Goal: Task Accomplishment & Management: Complete application form

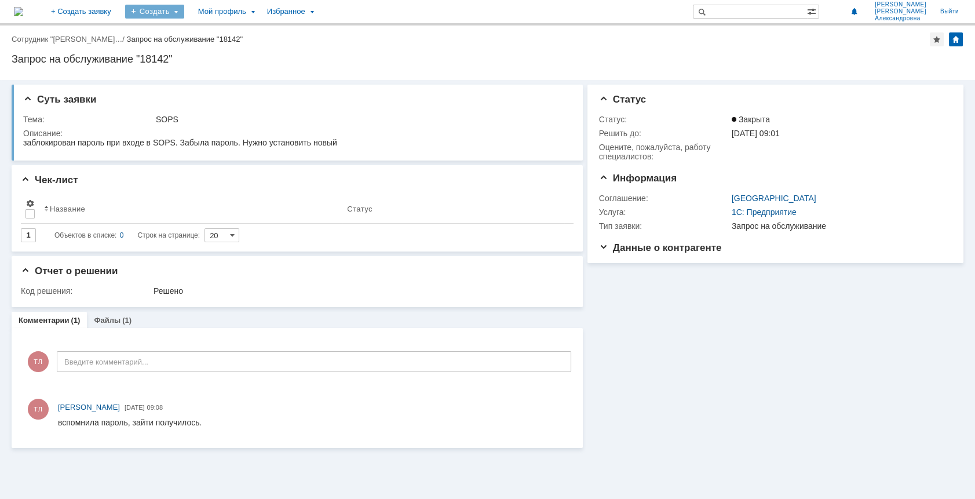
click at [184, 14] on div "Создать" at bounding box center [154, 12] width 59 height 14
click at [190, 35] on link "Заявка" at bounding box center [171, 35] width 88 height 14
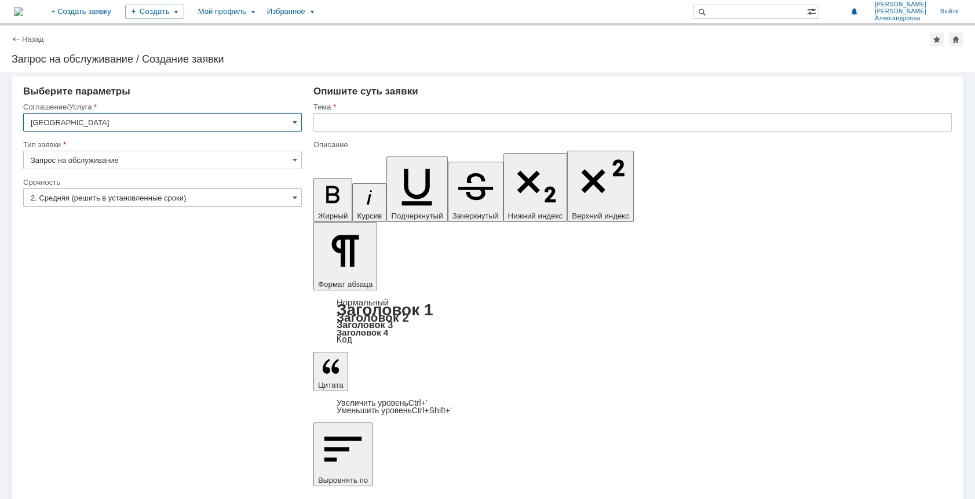
click at [298, 127] on input "Москва" at bounding box center [162, 122] width 279 height 19
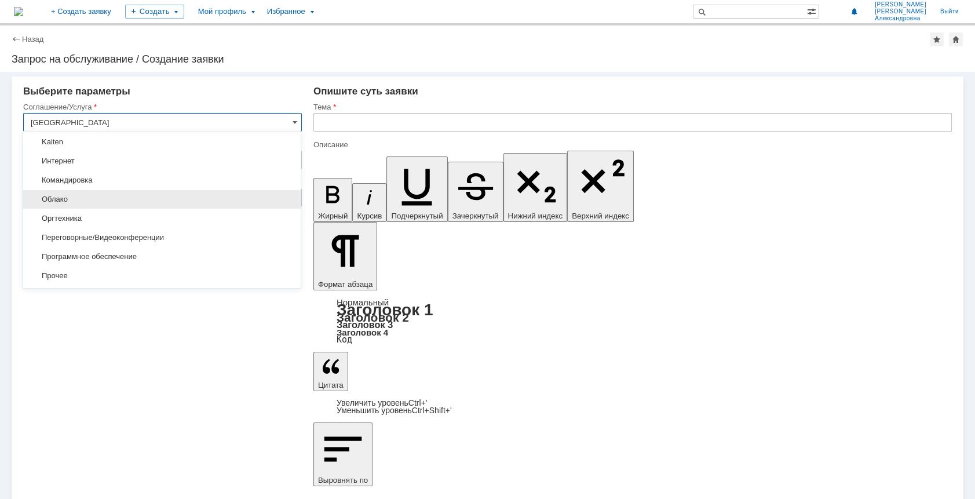
scroll to position [116, 0]
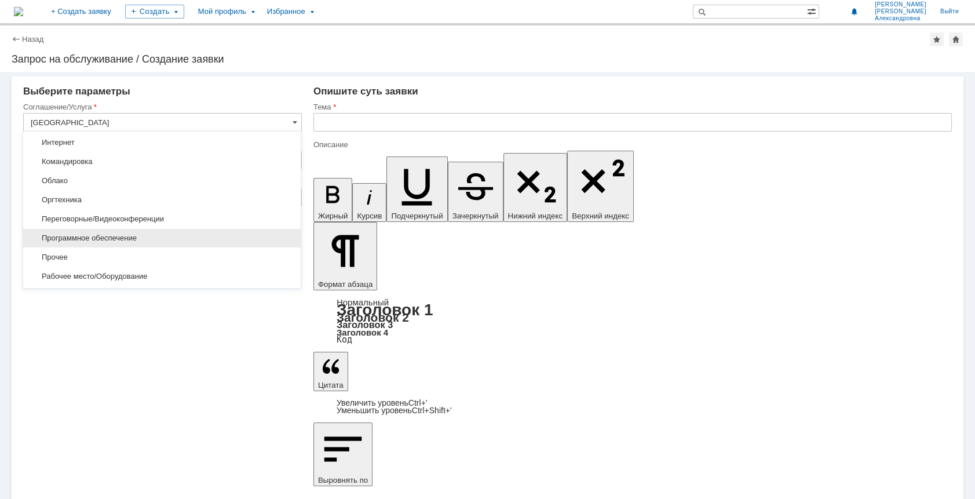
click at [134, 238] on span "Программное обеспечение" at bounding box center [162, 238] width 264 height 9
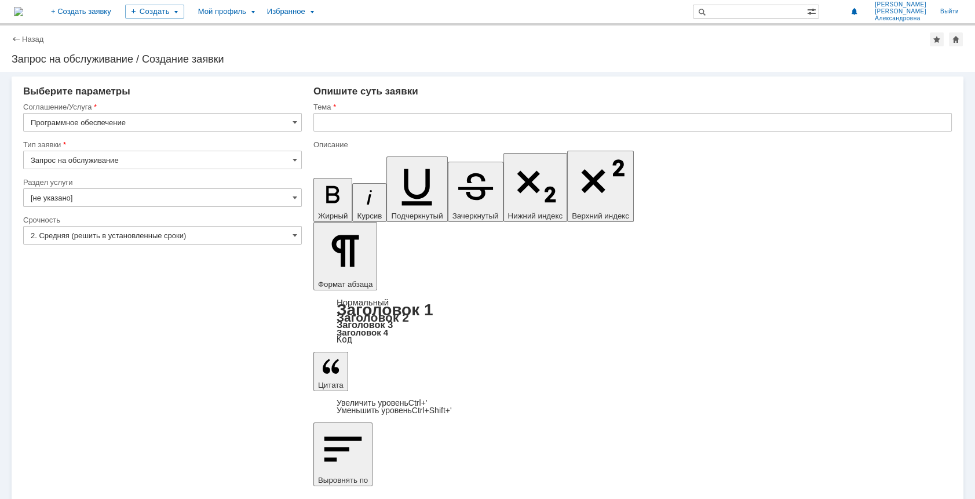
type input "Программное обеспечение"
click at [295, 159] on span at bounding box center [295, 159] width 5 height 9
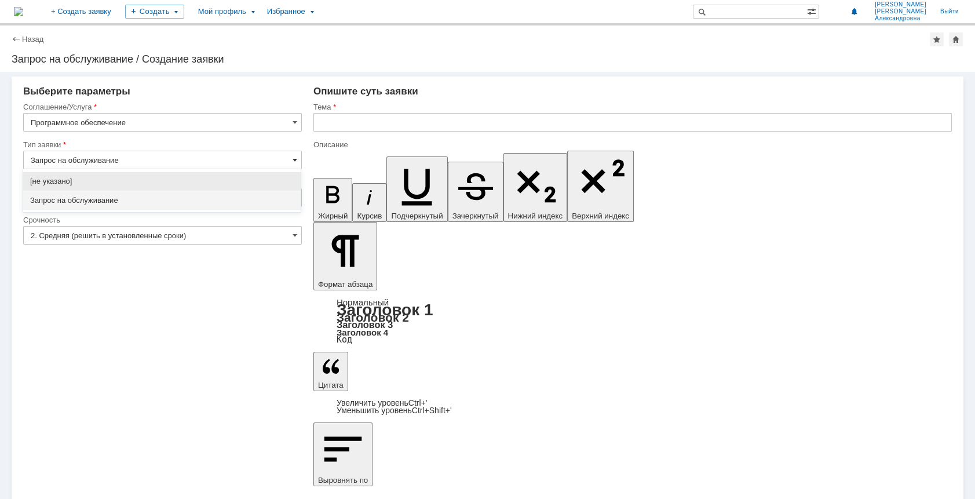
click at [295, 159] on span at bounding box center [295, 159] width 5 height 9
click at [338, 123] on input "text" at bounding box center [633, 122] width 639 height 19
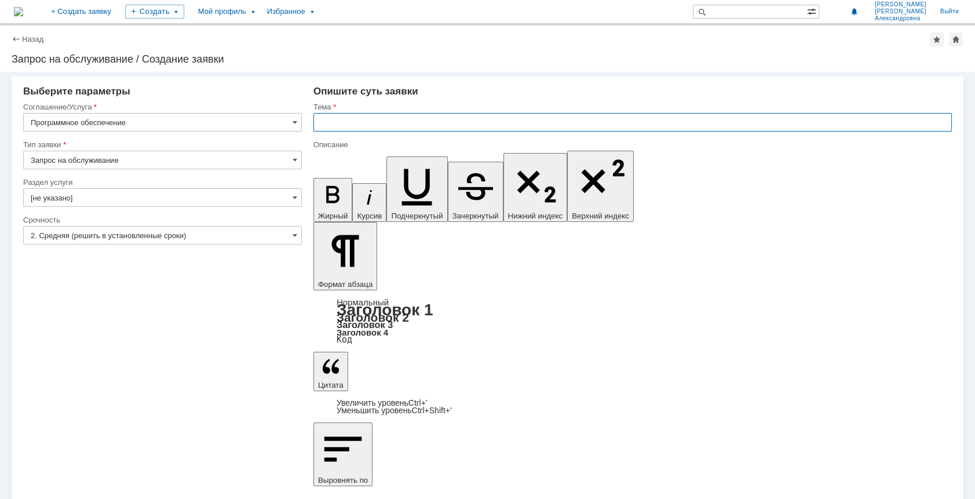
type input "Запрос на обслуживание"
type input "Защита от вирусов устарела"
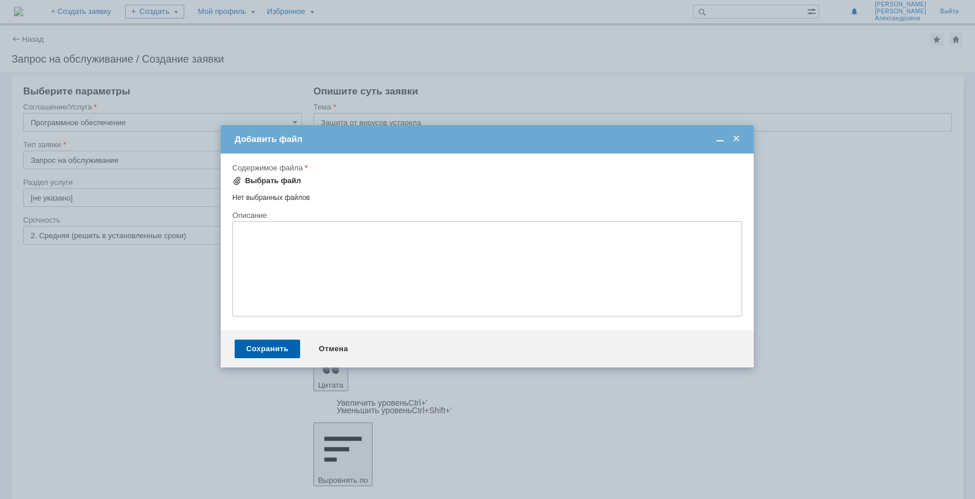
click at [267, 179] on div "Выбрать файл" at bounding box center [273, 180] width 56 height 9
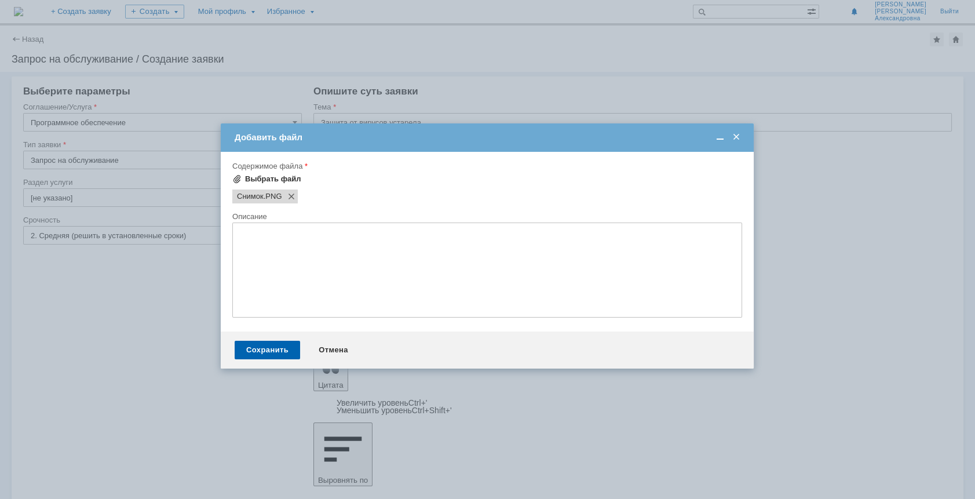
scroll to position [0, 0]
click at [654, 301] on textarea at bounding box center [487, 270] width 510 height 95
click at [279, 358] on div "Сохранить" at bounding box center [267, 350] width 65 height 19
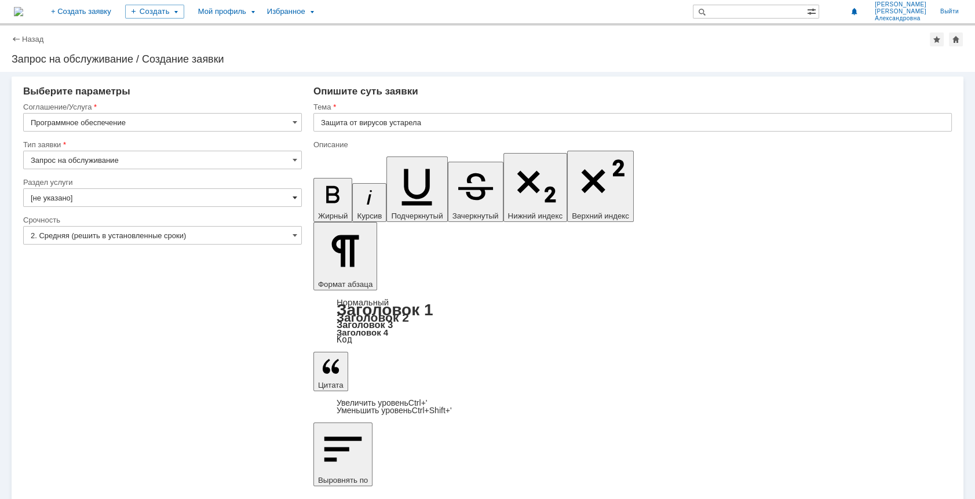
click at [293, 194] on span at bounding box center [295, 197] width 5 height 9
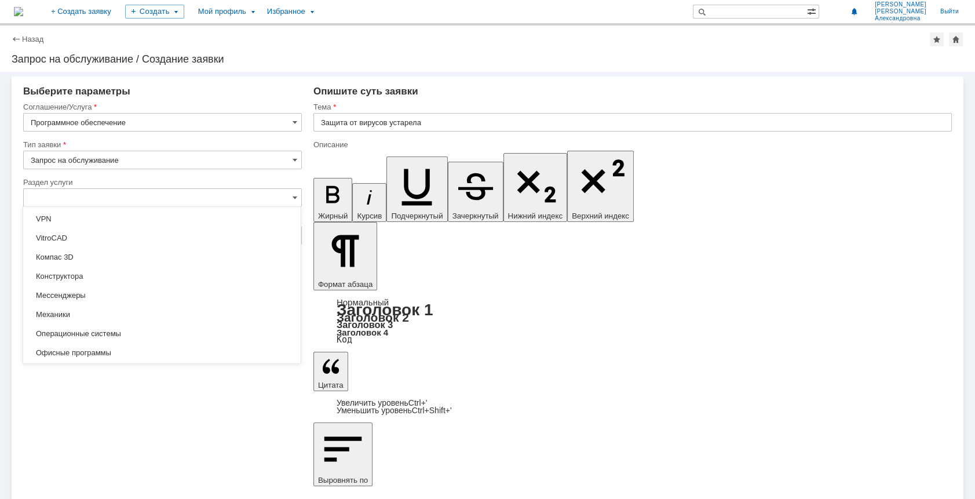
scroll to position [73, 0]
click at [296, 195] on span at bounding box center [295, 197] width 5 height 9
click at [256, 428] on div "Внимание! Выберите параметры Соглашение/Услуга Программное обеспечение Тип заяв…" at bounding box center [487, 285] width 975 height 427
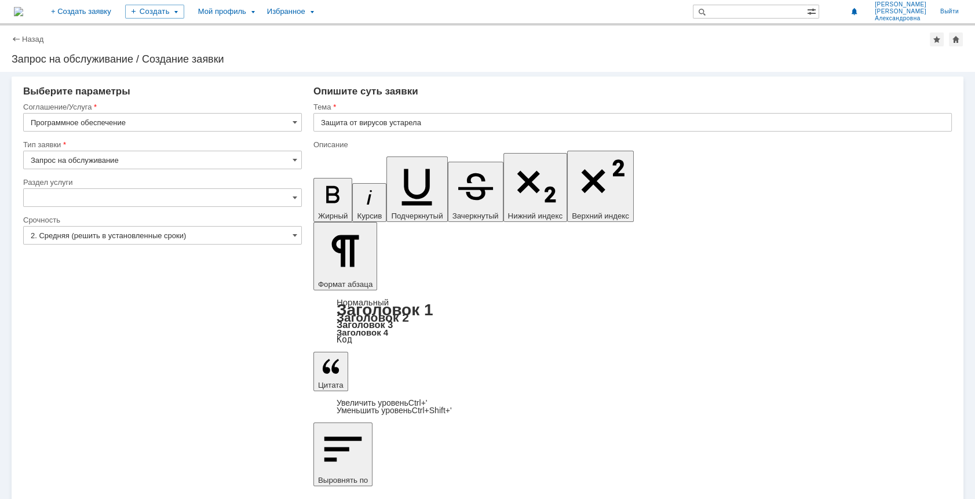
type input "[не указано]"
click at [27, 35] on link "Назад" at bounding box center [32, 39] width 21 height 9
click at [18, 38] on div "Назад" at bounding box center [28, 39] width 32 height 9
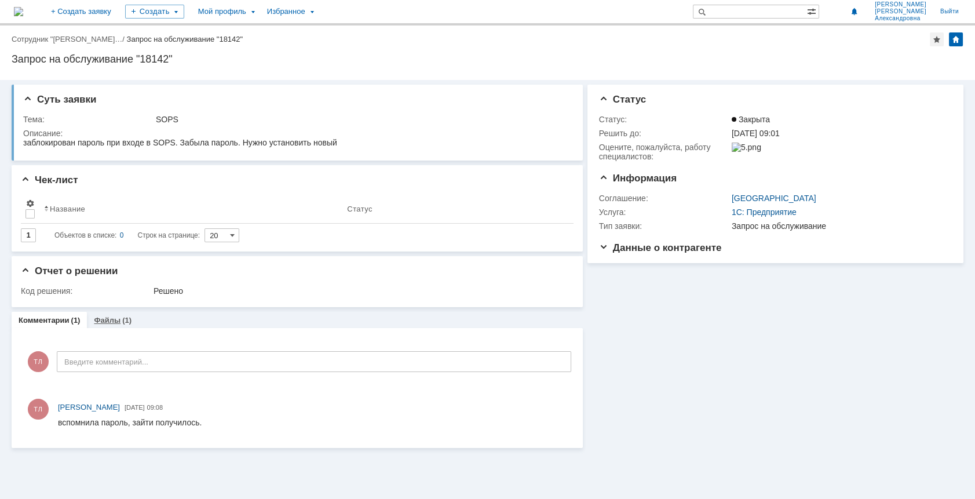
click at [117, 320] on link "Файлы" at bounding box center [107, 320] width 27 height 9
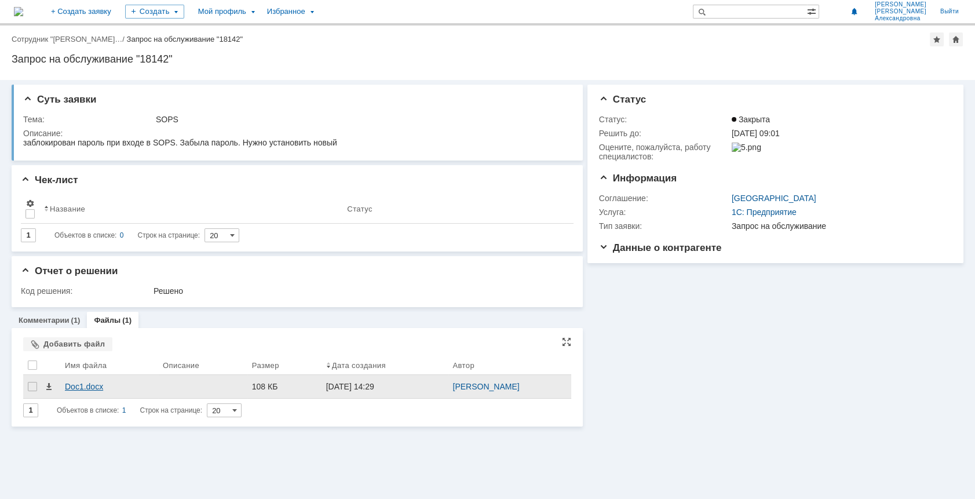
click at [78, 385] on div "Doc1.docx" at bounding box center [109, 386] width 89 height 9
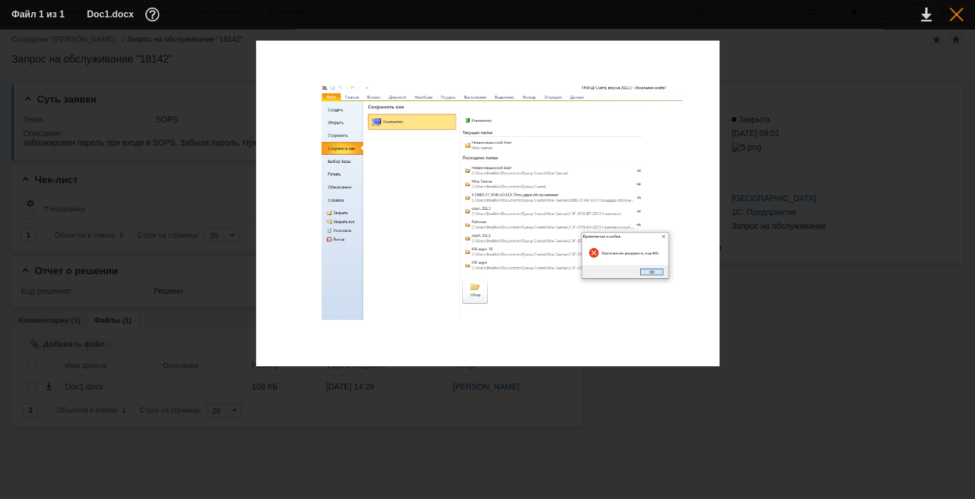
click at [958, 17] on div at bounding box center [957, 15] width 14 height 14
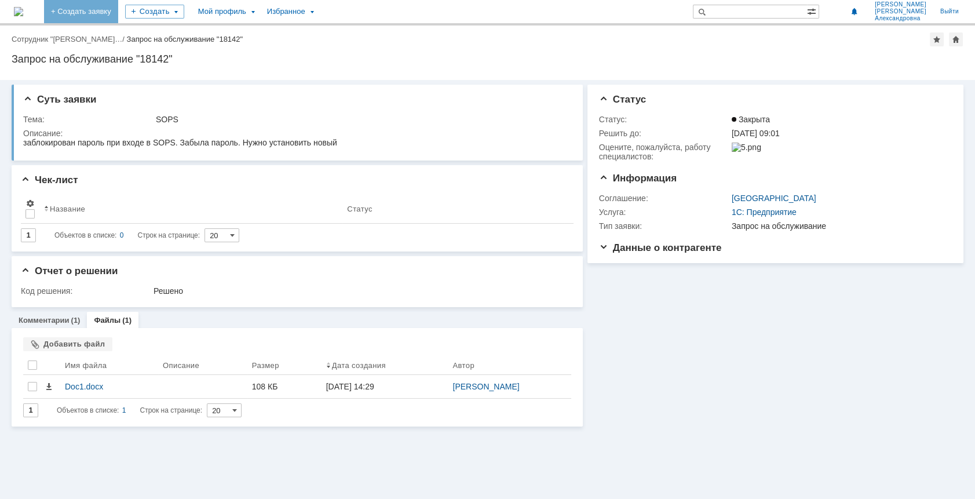
click at [118, 14] on link "+ Создать заявку" at bounding box center [81, 11] width 74 height 23
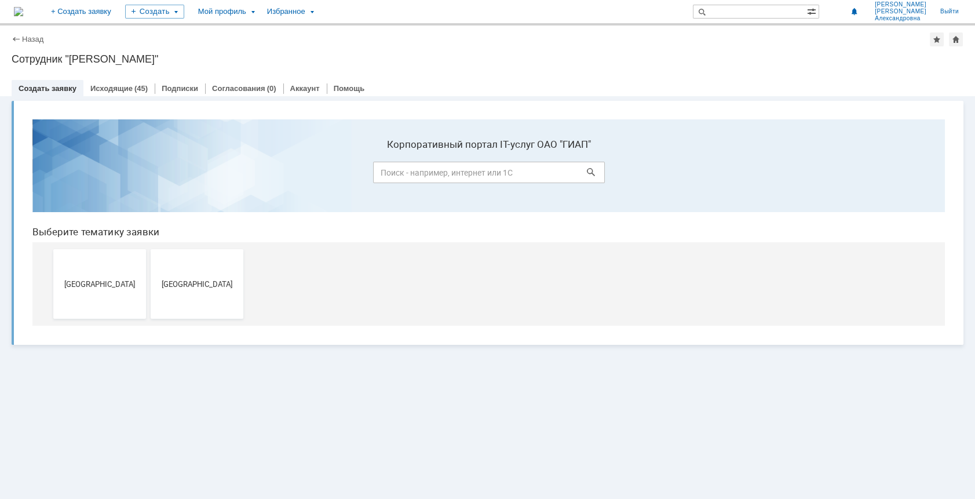
click at [181, 290] on button "[GEOGRAPHIC_DATA]" at bounding box center [197, 284] width 93 height 70
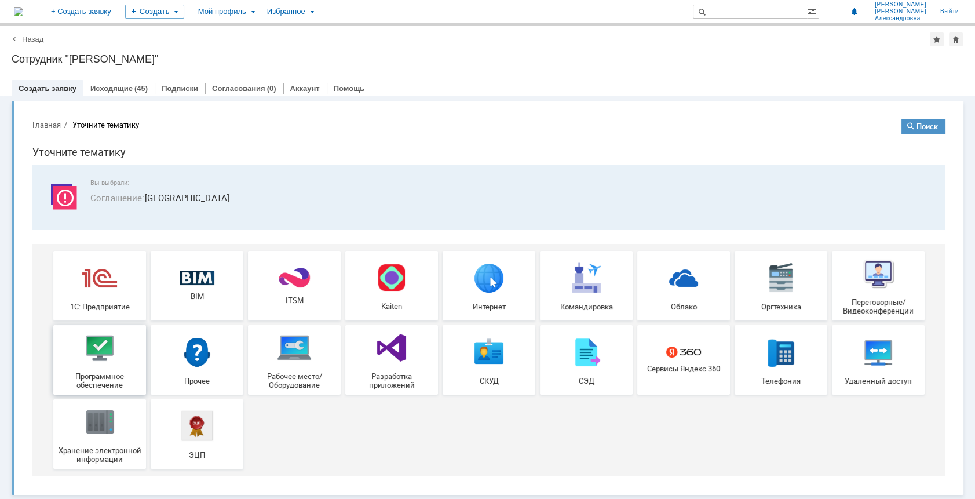
click at [92, 351] on img at bounding box center [99, 347] width 35 height 35
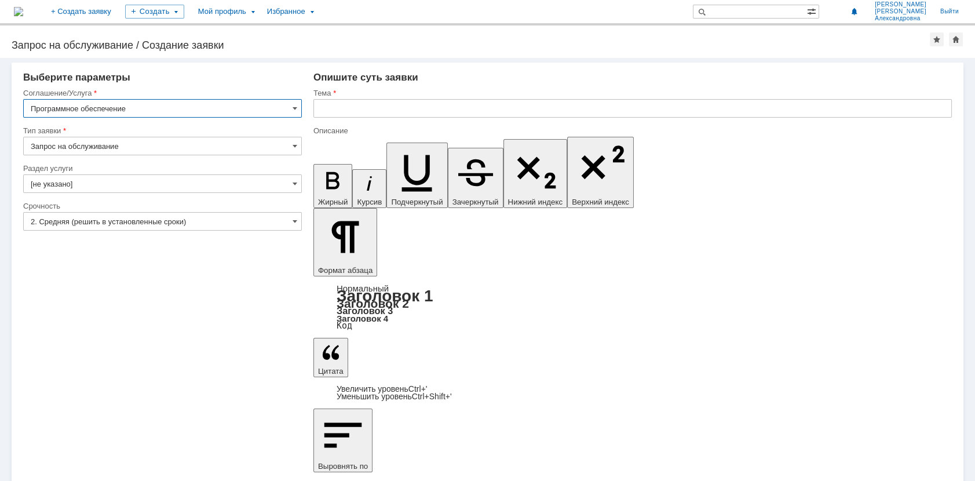
click at [347, 104] on input "text" at bounding box center [633, 108] width 639 height 19
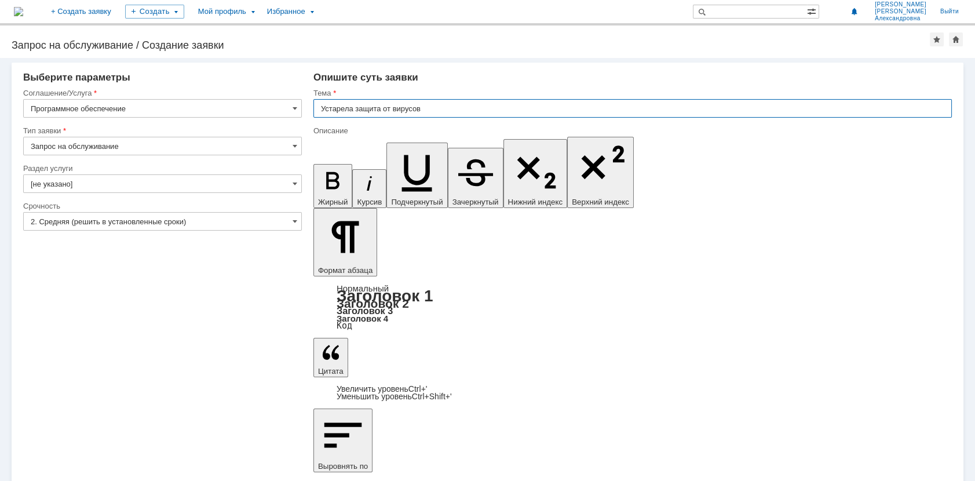
type input "Устарела защита от вирусов"
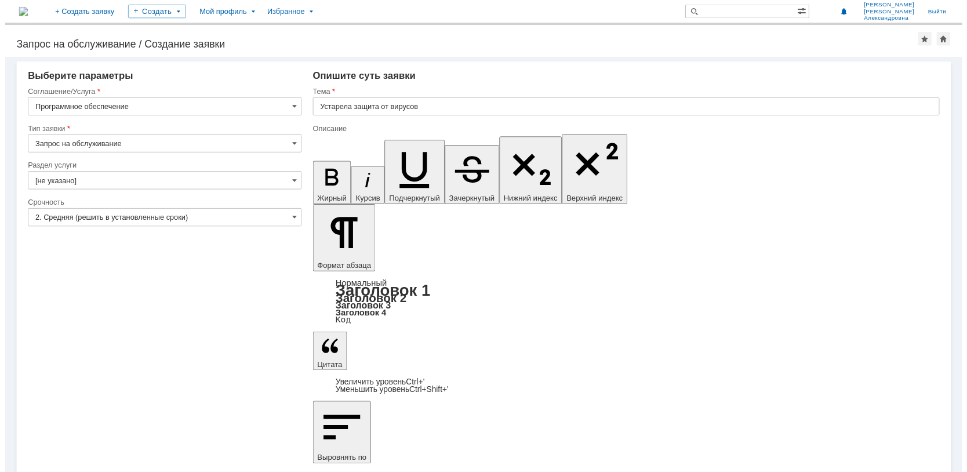
scroll to position [212, 3]
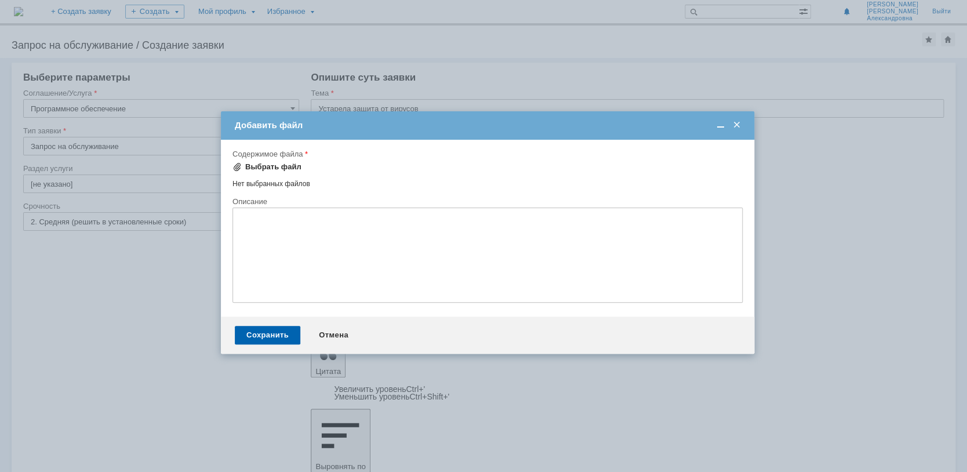
click at [285, 167] on div "Выбрать файл" at bounding box center [273, 166] width 56 height 9
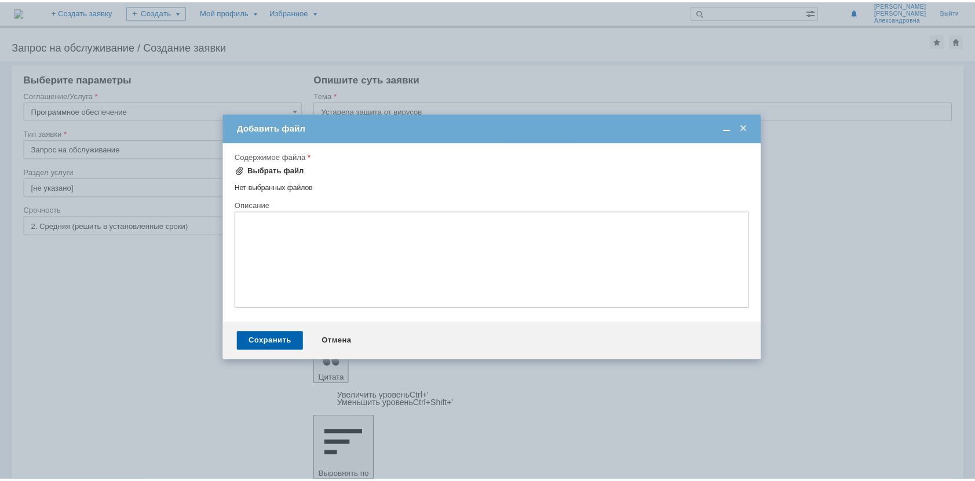
scroll to position [0, 0]
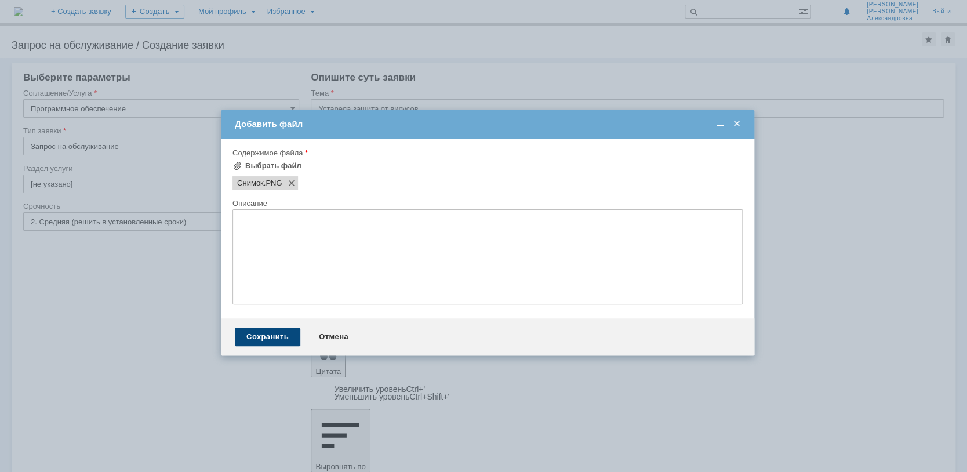
click at [286, 343] on div "Сохранить" at bounding box center [267, 336] width 65 height 19
